Goal: Connect with others: Connect with other users

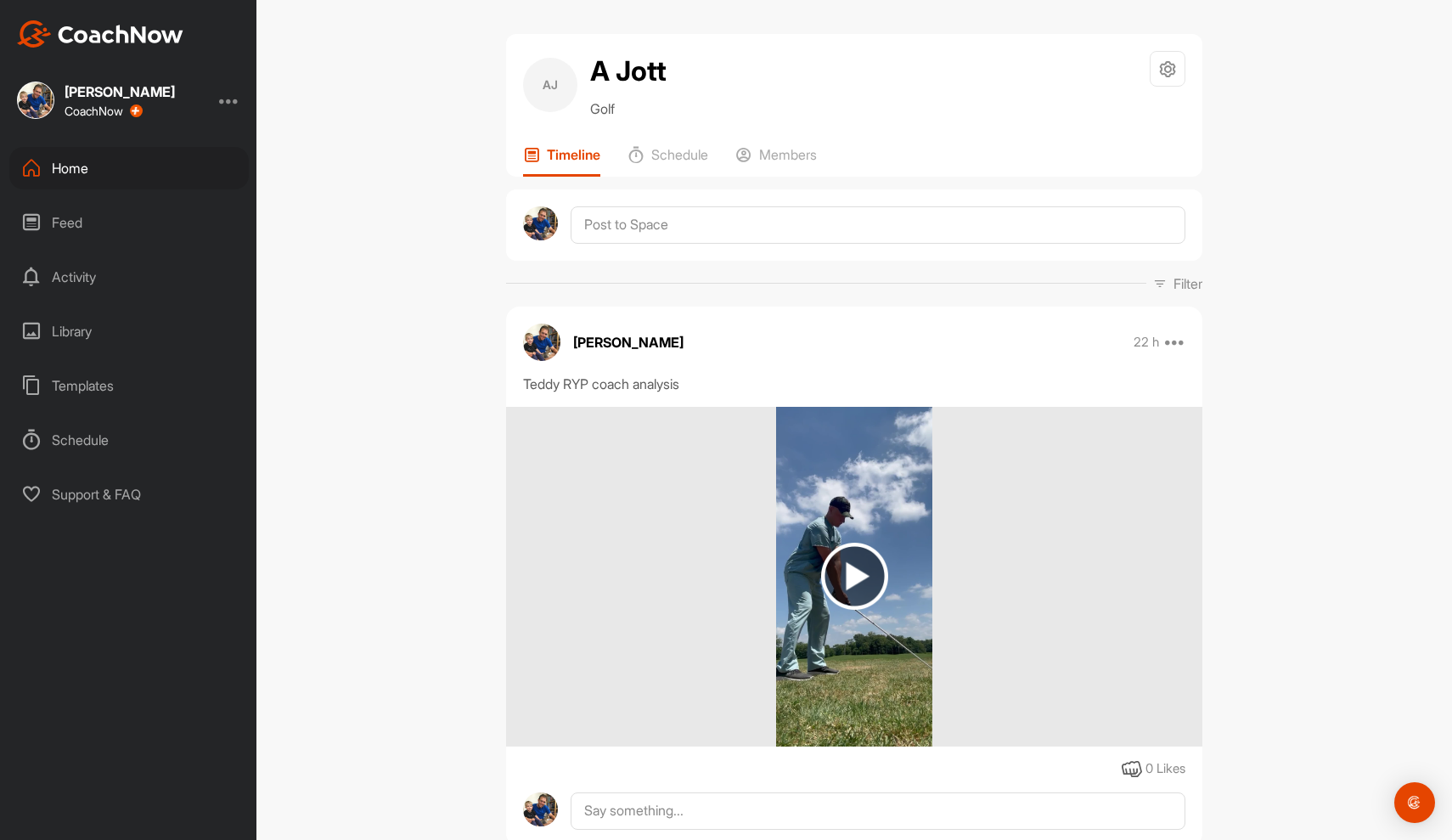
click at [145, 163] on div "Home" at bounding box center [129, 167] width 239 height 43
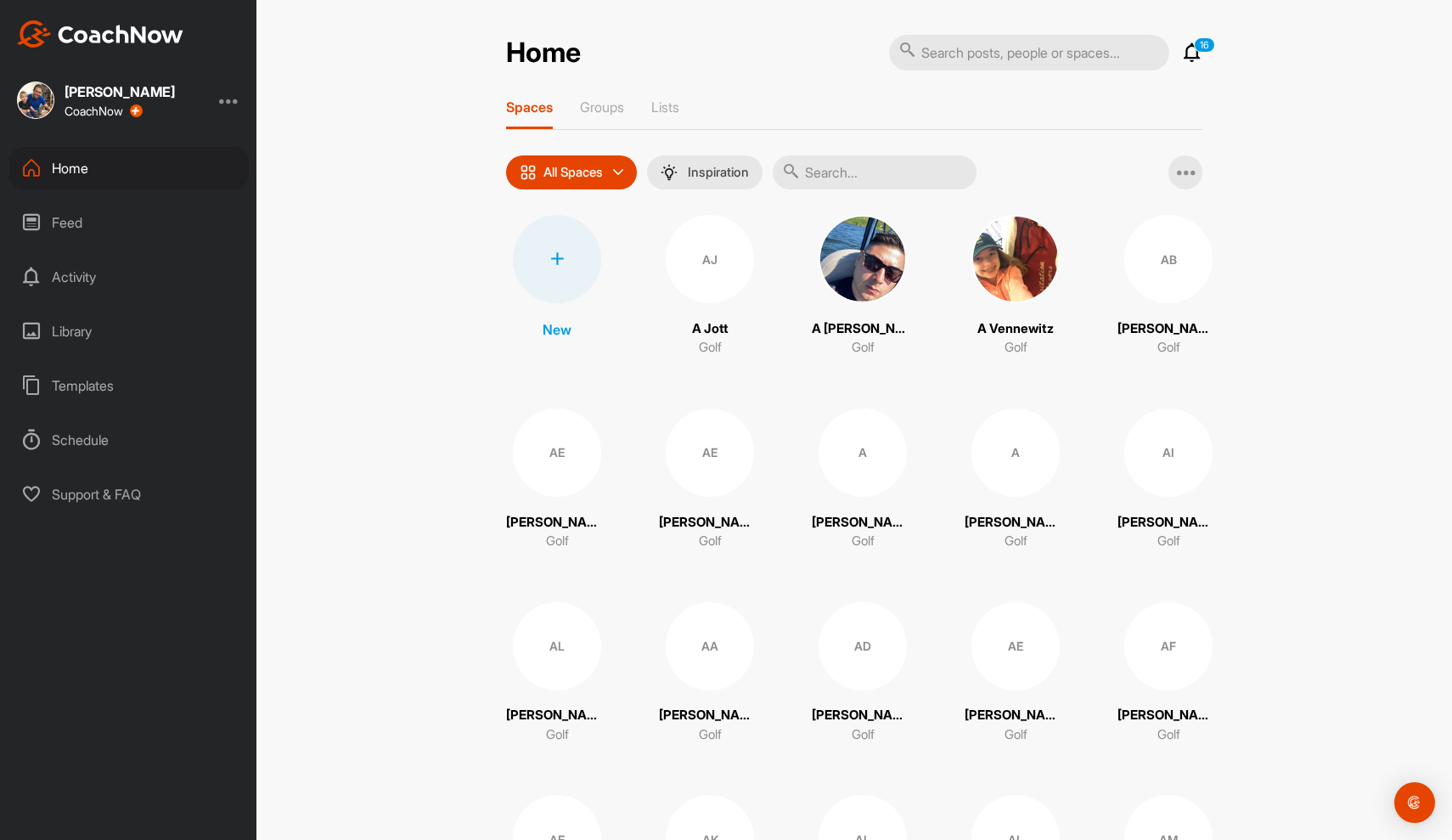
click at [683, 250] on div "AJ" at bounding box center [709, 258] width 88 height 88
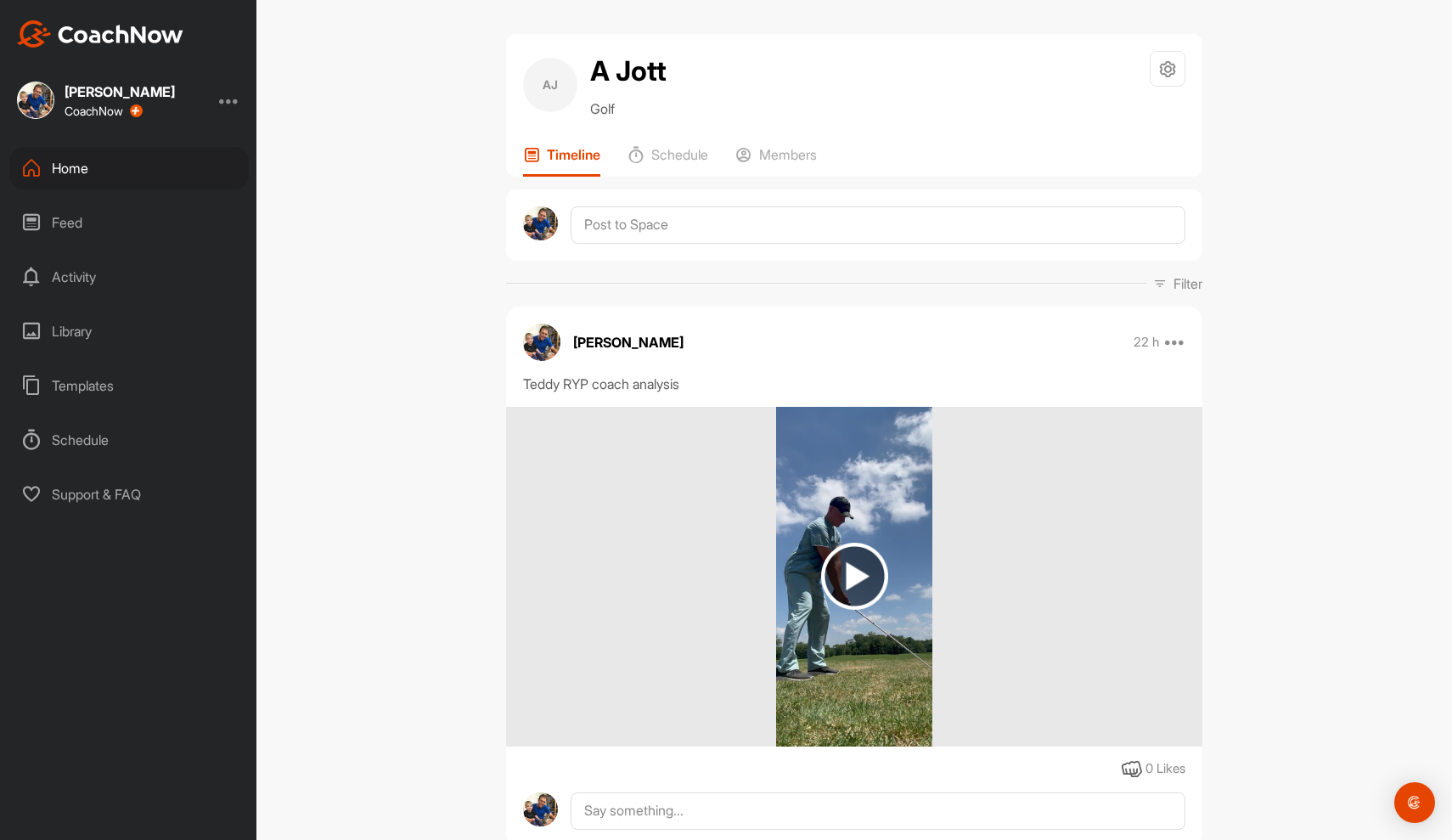
click at [851, 581] on img at bounding box center [855, 575] width 67 height 67
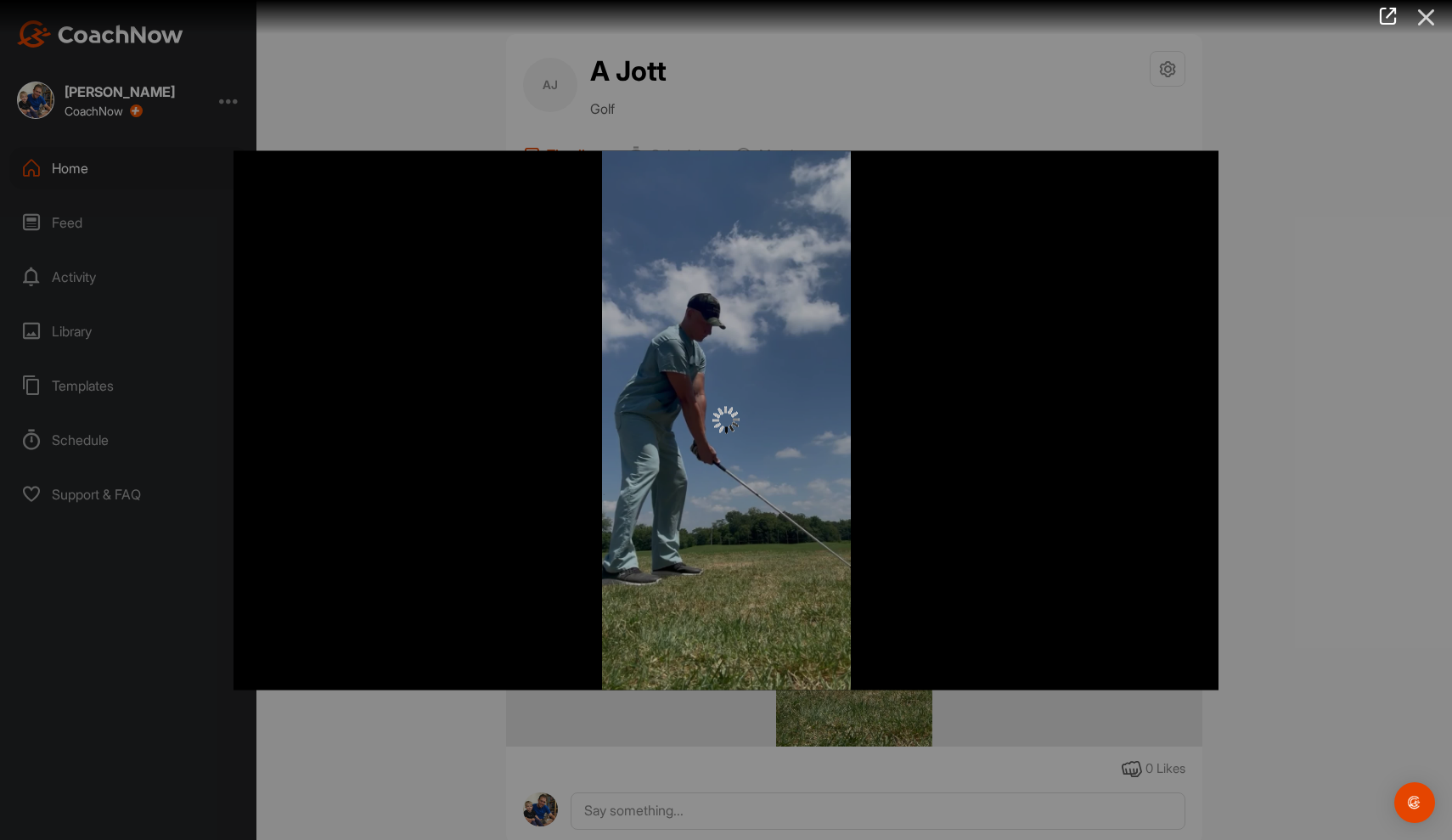
click at [1426, 17] on icon at bounding box center [1426, 17] width 39 height 31
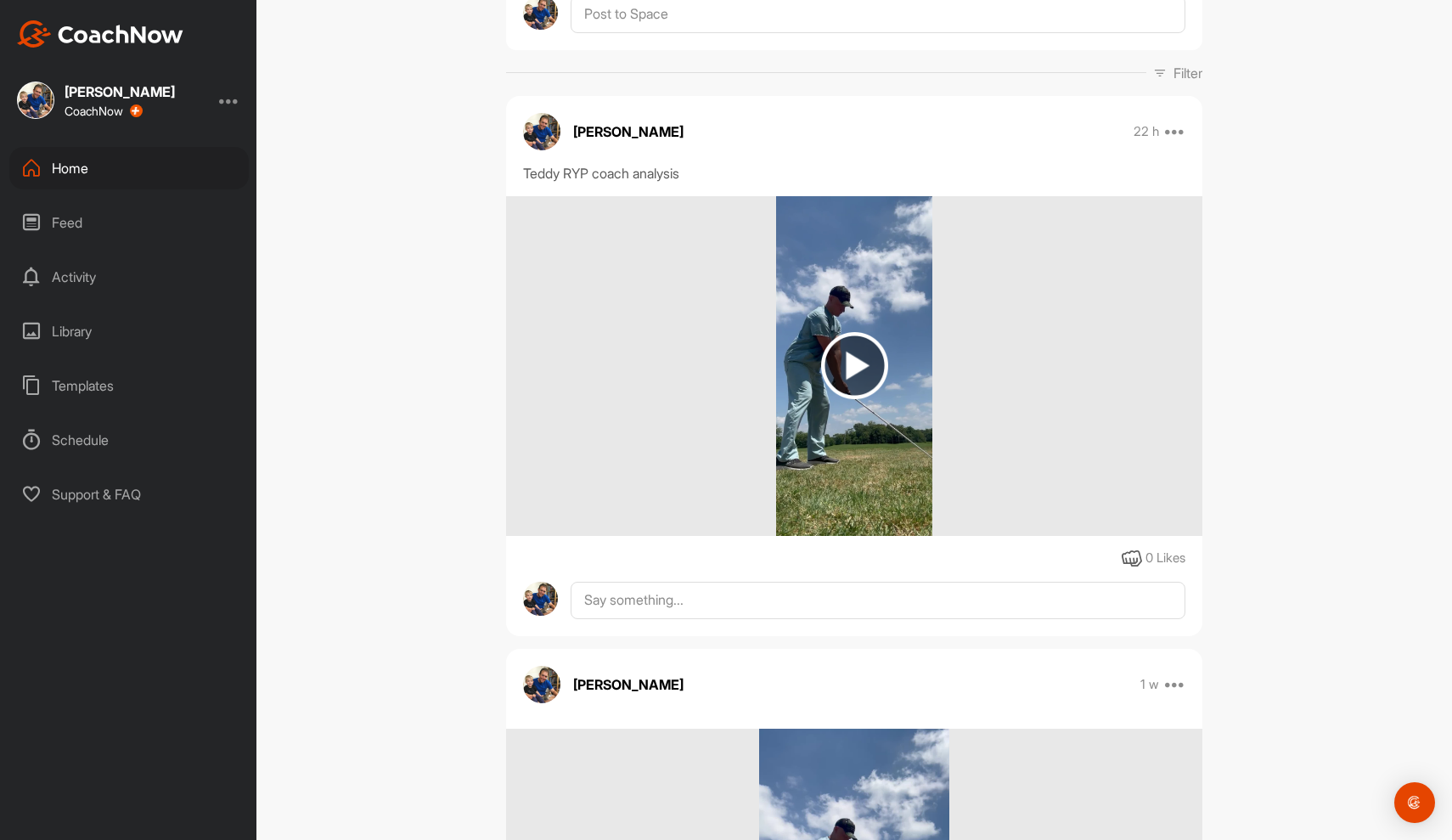
scroll to position [198, 0]
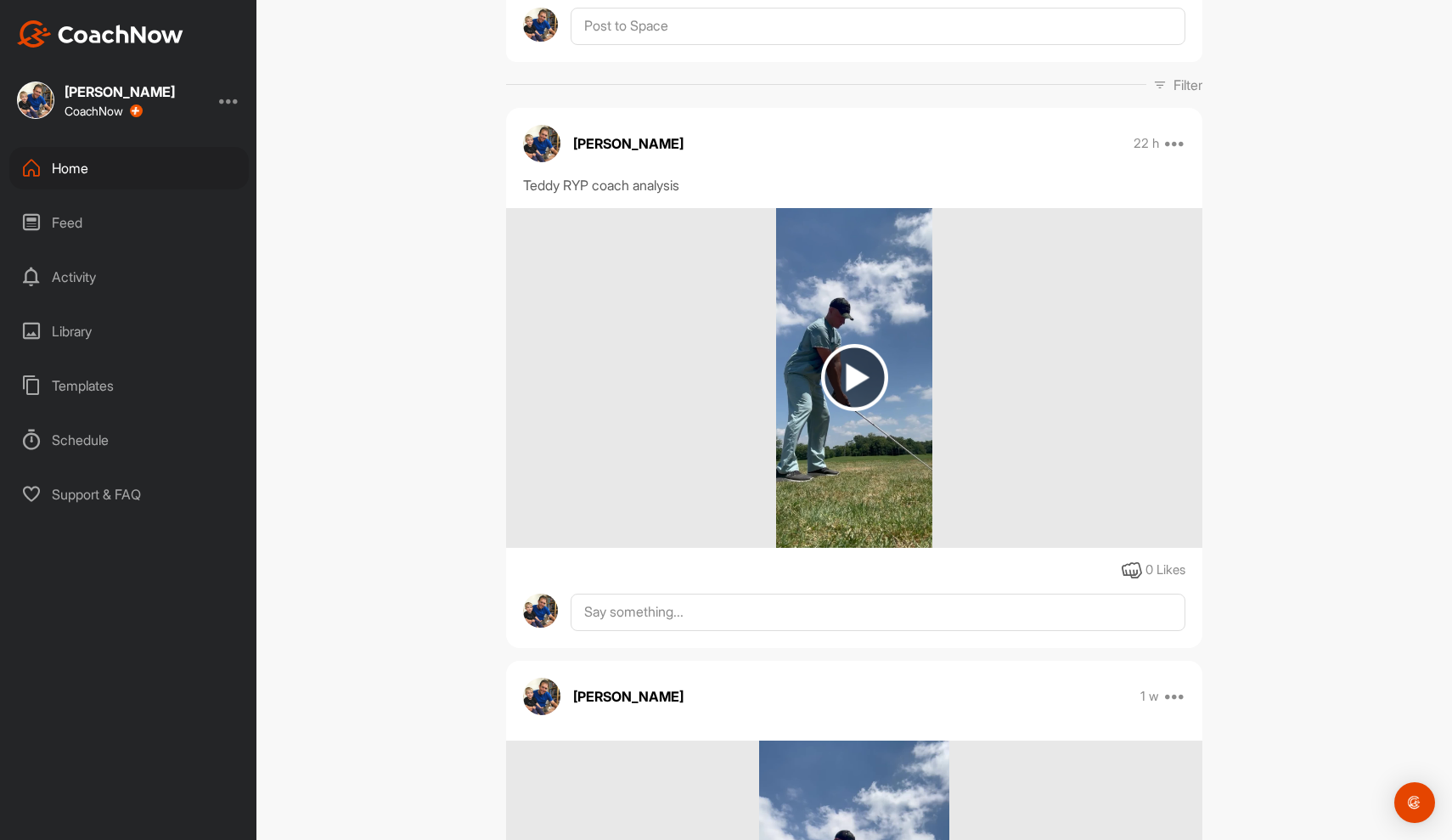
click at [852, 369] on img at bounding box center [855, 377] width 67 height 67
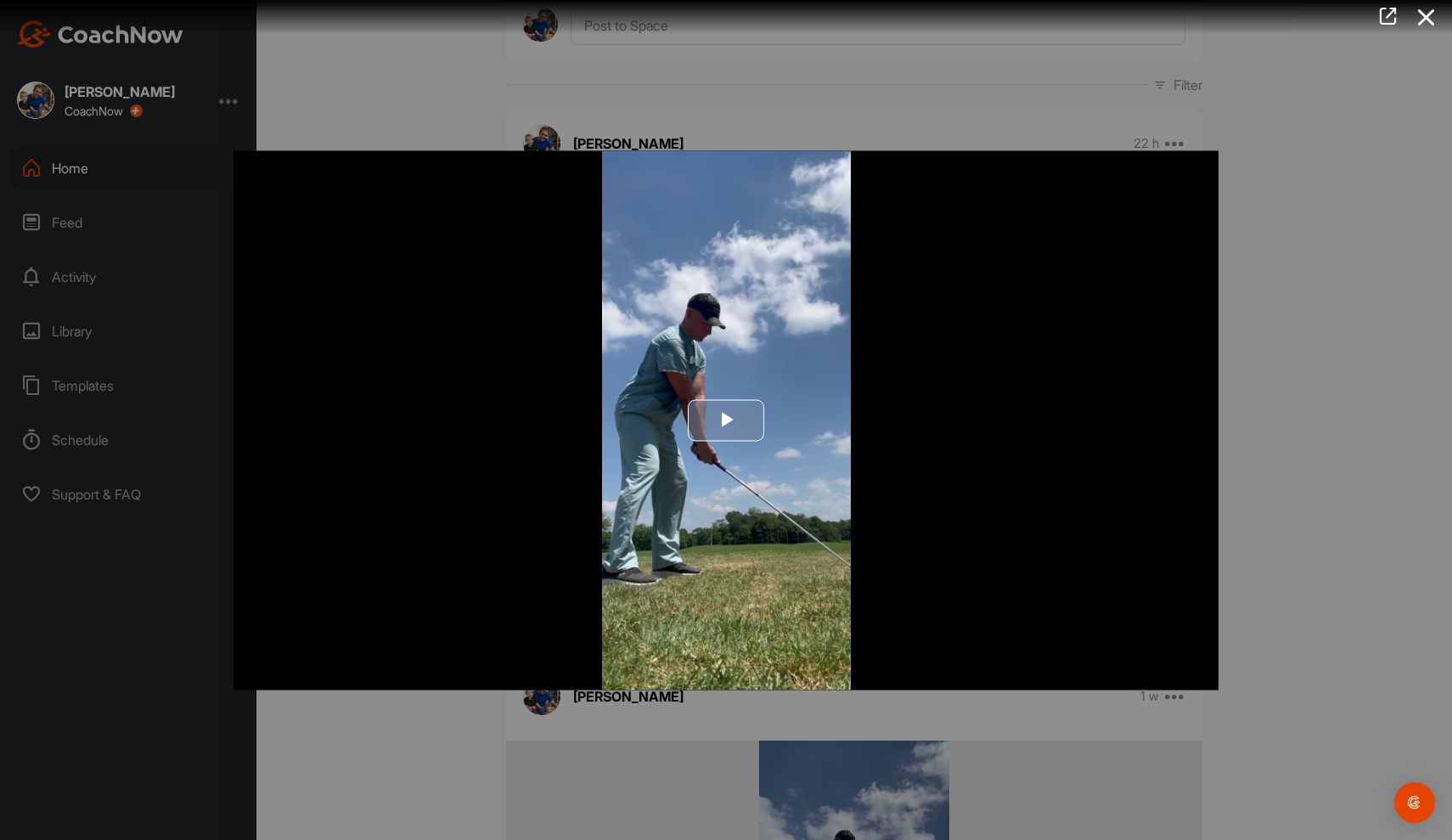
click at [726, 420] on span "Video Player" at bounding box center [726, 420] width 0 height 0
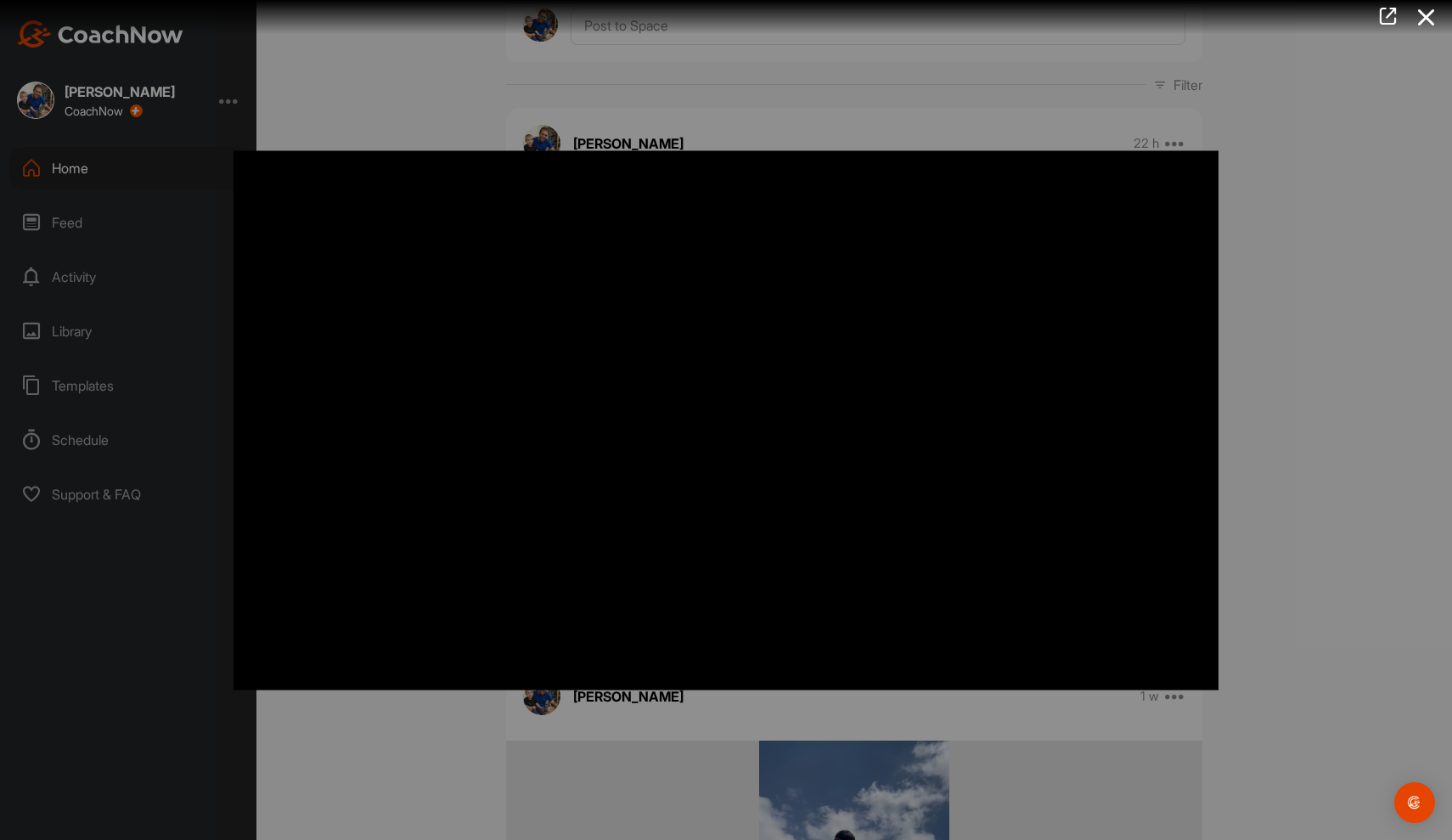
click at [1391, 405] on div at bounding box center [726, 420] width 1452 height 840
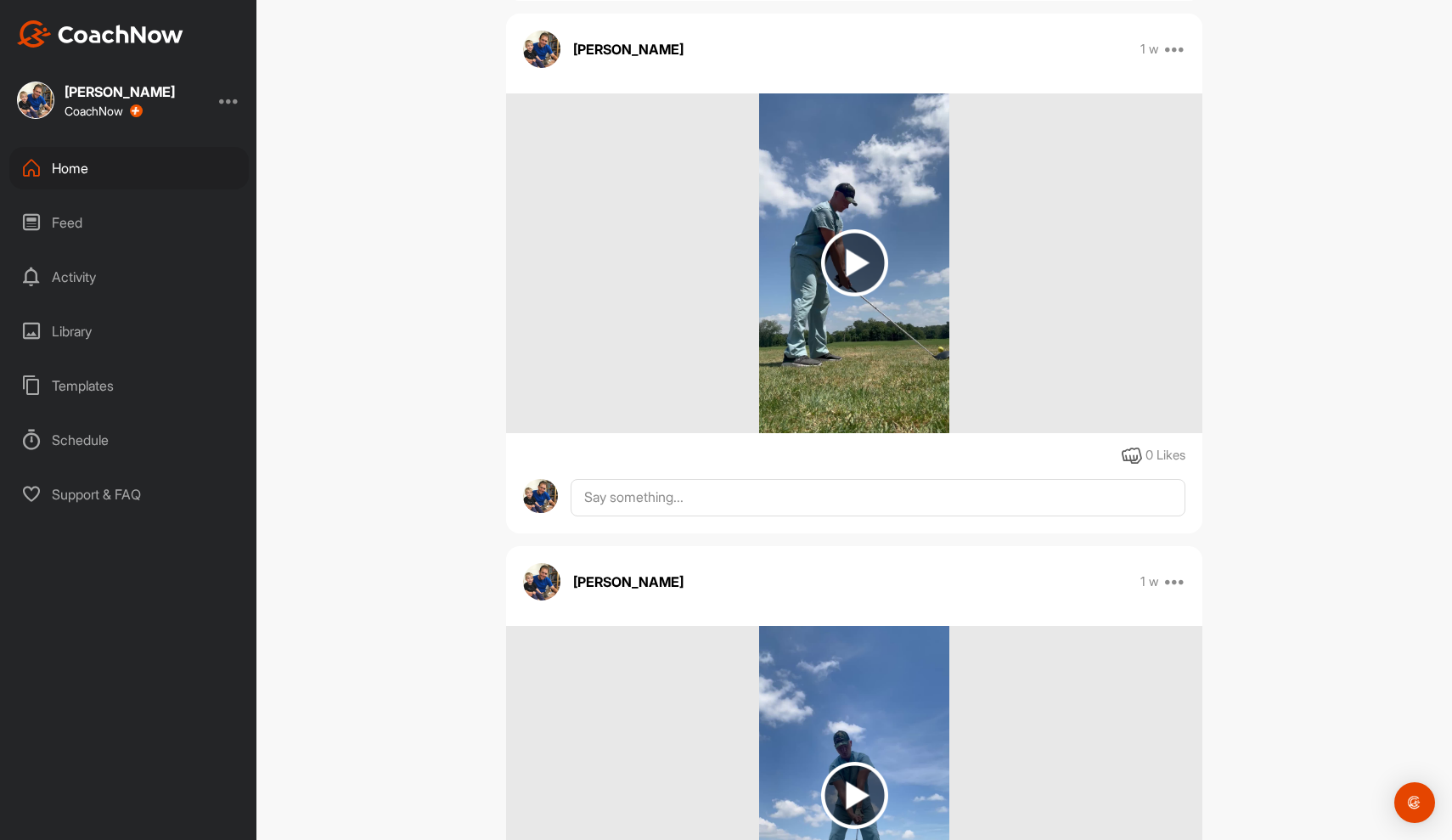
scroll to position [845, 0]
click at [858, 254] on img at bounding box center [855, 263] width 67 height 67
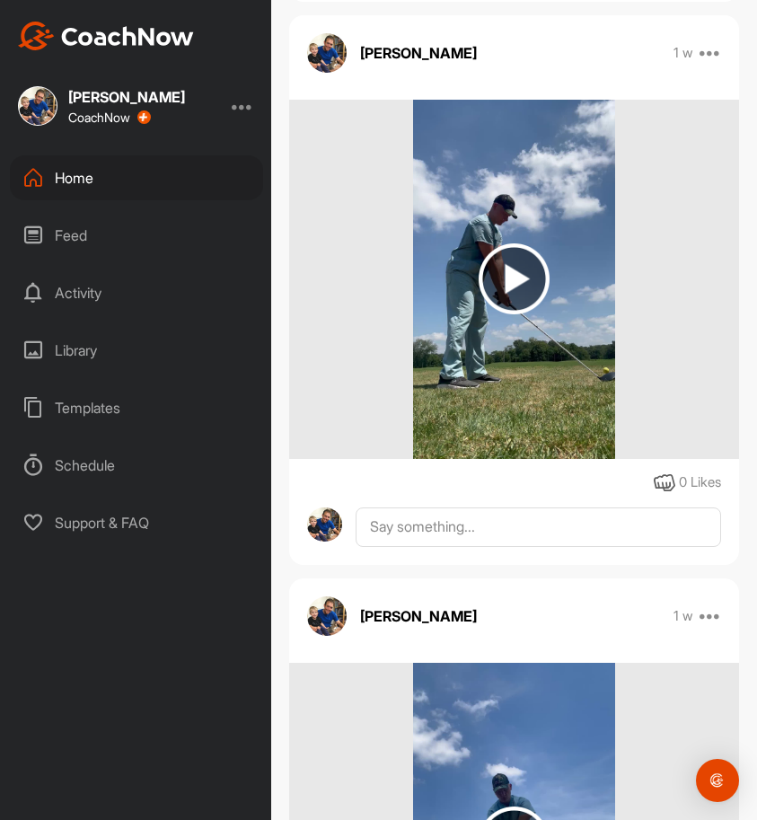
click at [517, 269] on img at bounding box center [514, 278] width 71 height 71
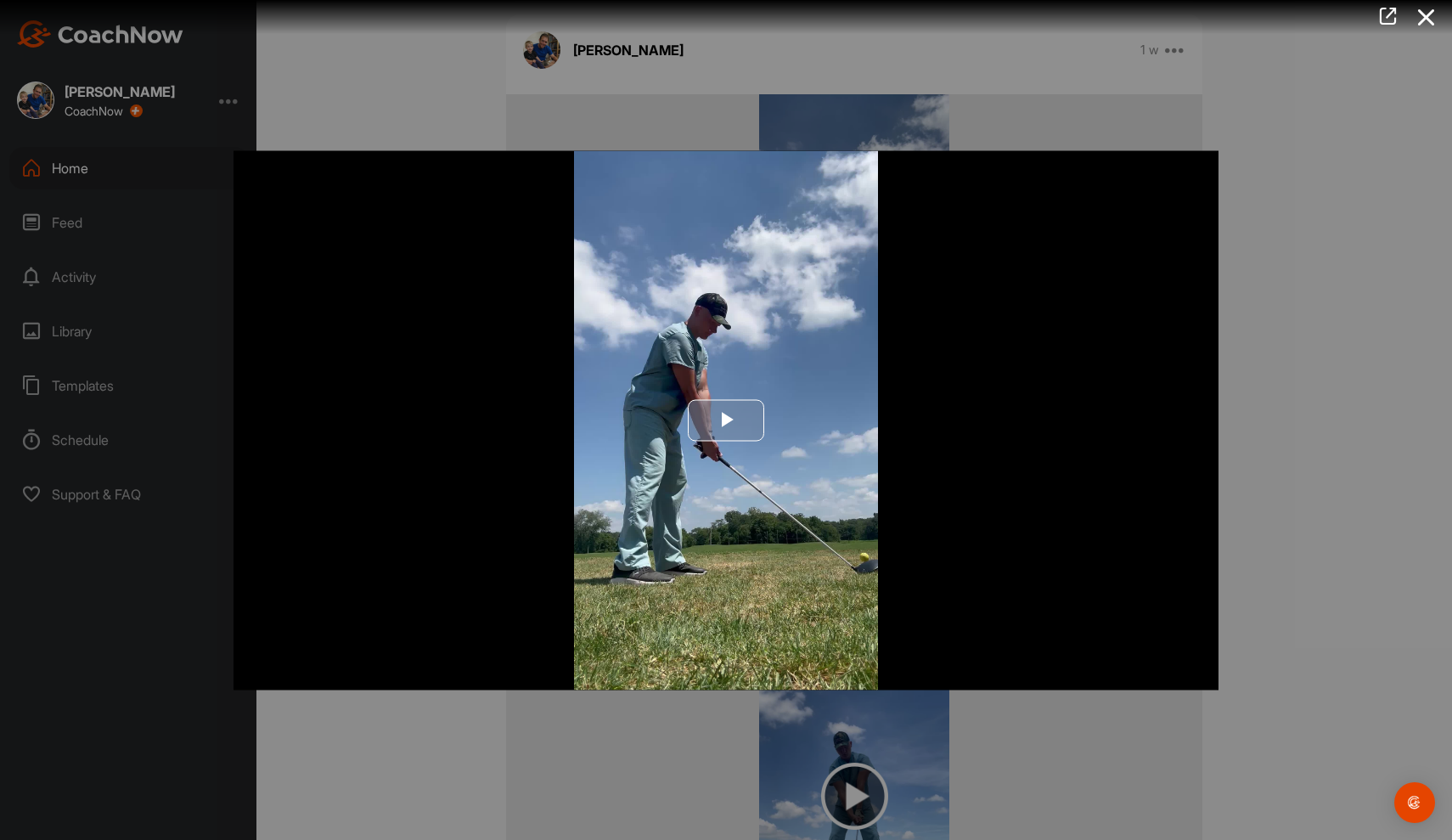
click at [726, 420] on span "Video Player" at bounding box center [726, 420] width 0 height 0
